Goal: Information Seeking & Learning: Learn about a topic

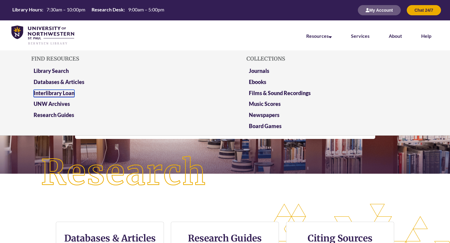
click at [66, 95] on link "Interlibrary Loan" at bounding box center [54, 94] width 41 height 8
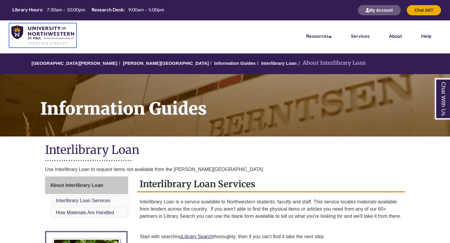
click at [60, 35] on img at bounding box center [42, 36] width 63 height 20
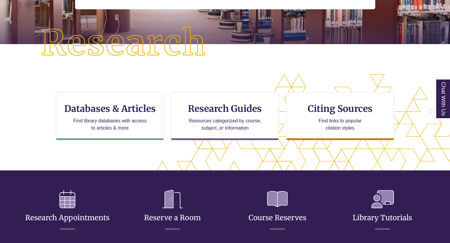
scroll to position [135, 0]
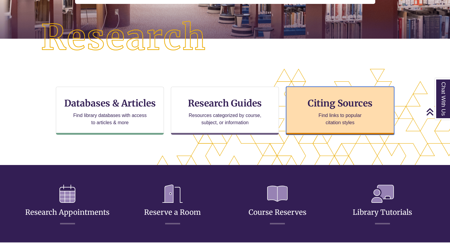
click at [311, 103] on h3 "Citing Sources" at bounding box center [340, 103] width 73 height 11
